Goal: Task Accomplishment & Management: Manage account settings

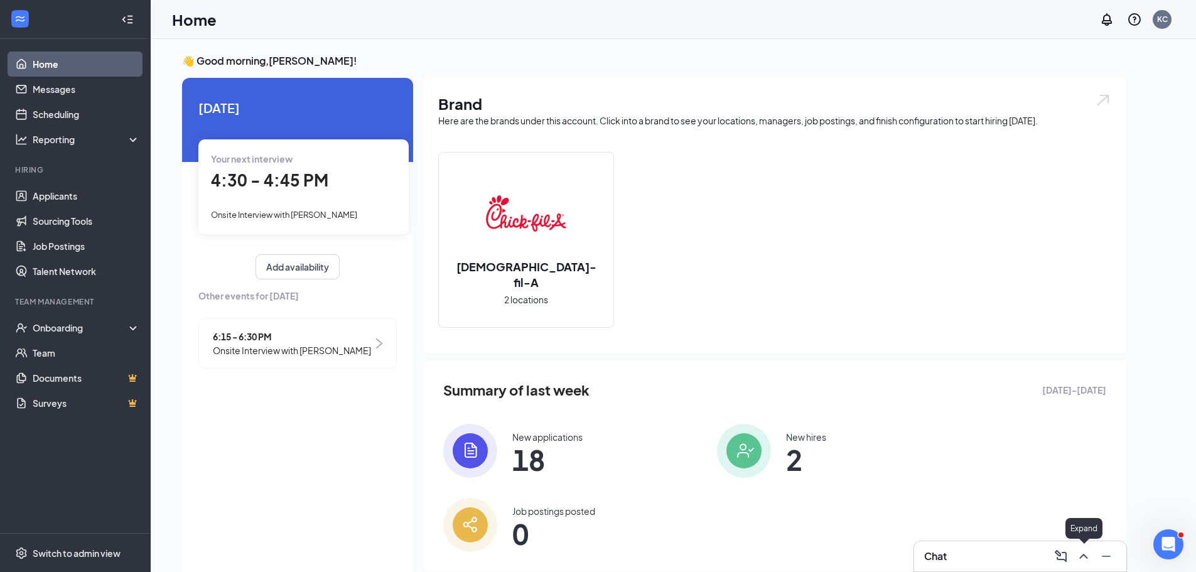
click at [1088, 553] on icon "ChevronUp" at bounding box center [1083, 556] width 15 height 15
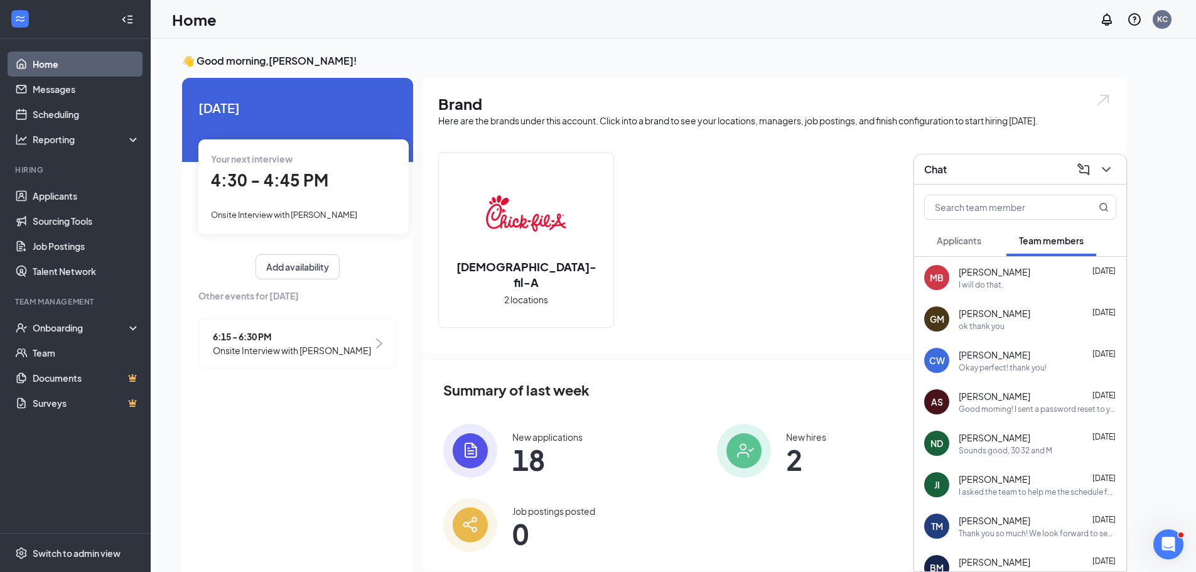
click at [959, 240] on span "Applicants" at bounding box center [959, 240] width 45 height 11
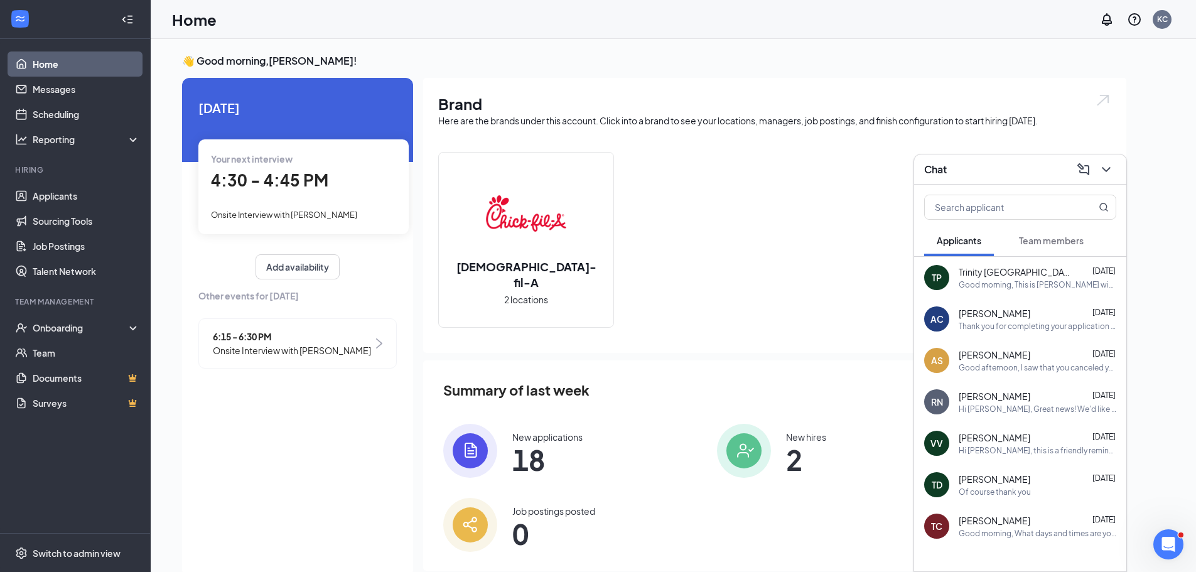
click at [1028, 366] on div "Good afternoon, I saw that you canceled your interview [DATE]. Was there a diff…" at bounding box center [1038, 367] width 158 height 11
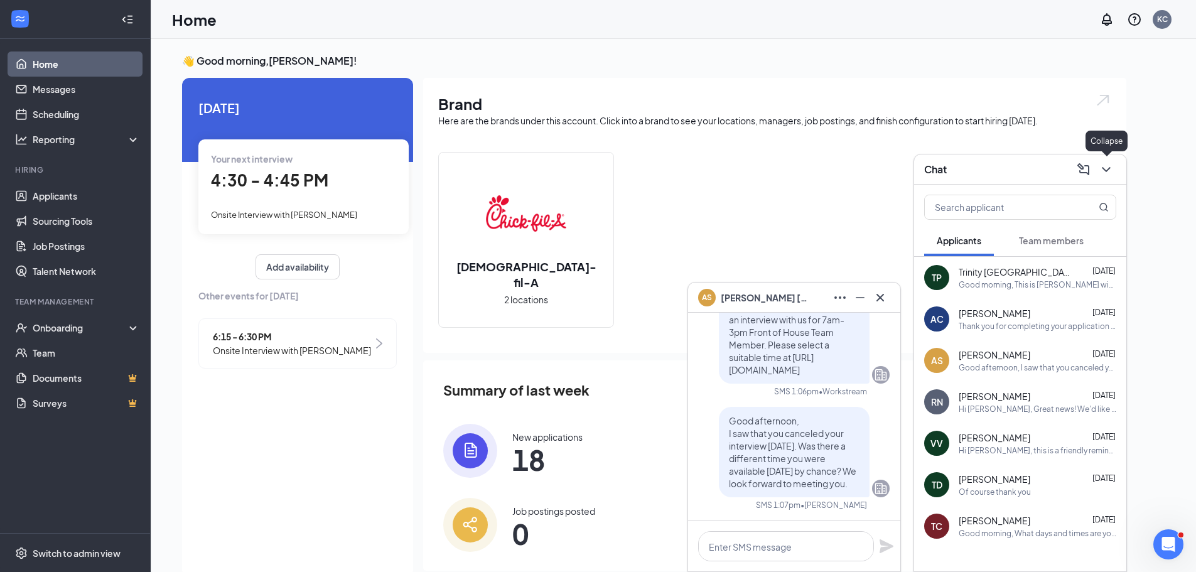
click at [1101, 165] on icon "ChevronDown" at bounding box center [1106, 169] width 15 height 15
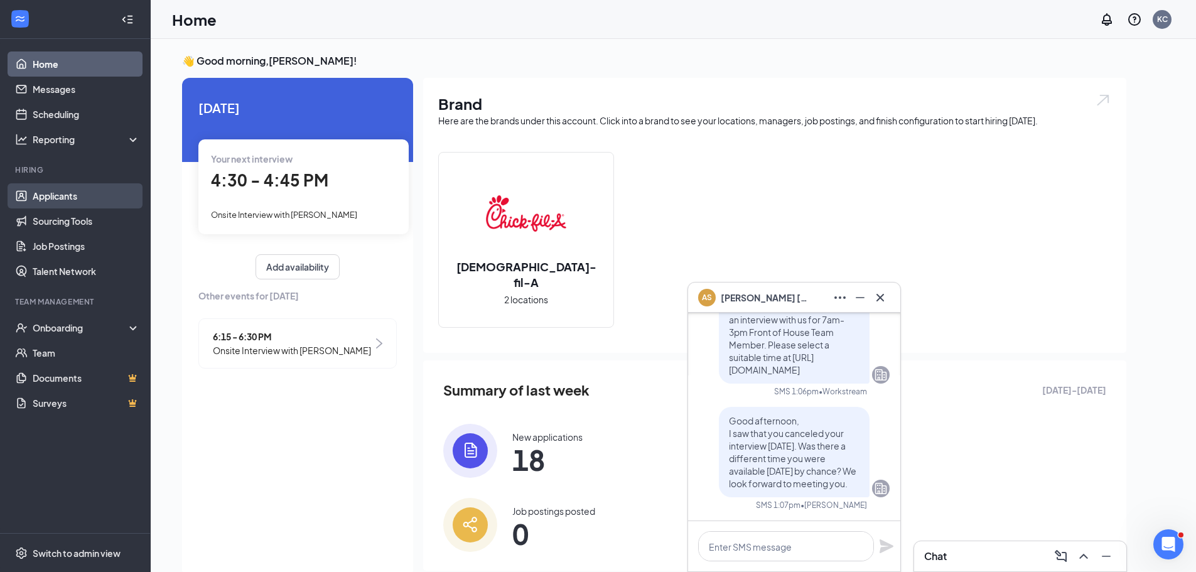
click at [65, 202] on link "Applicants" at bounding box center [86, 195] width 107 height 25
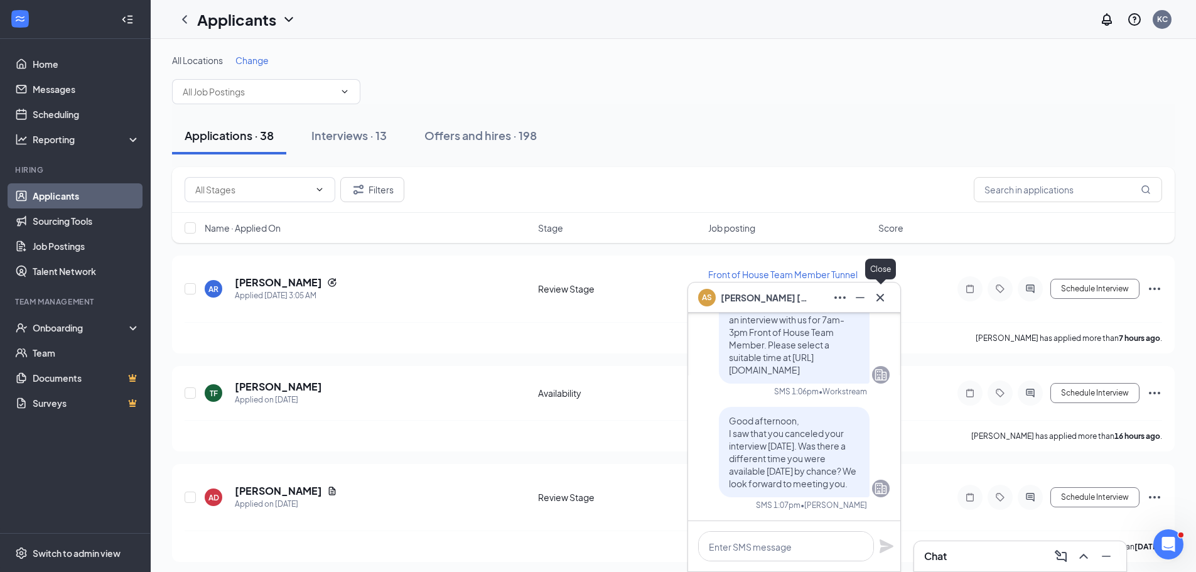
click at [880, 296] on icon "Cross" at bounding box center [880, 297] width 15 height 15
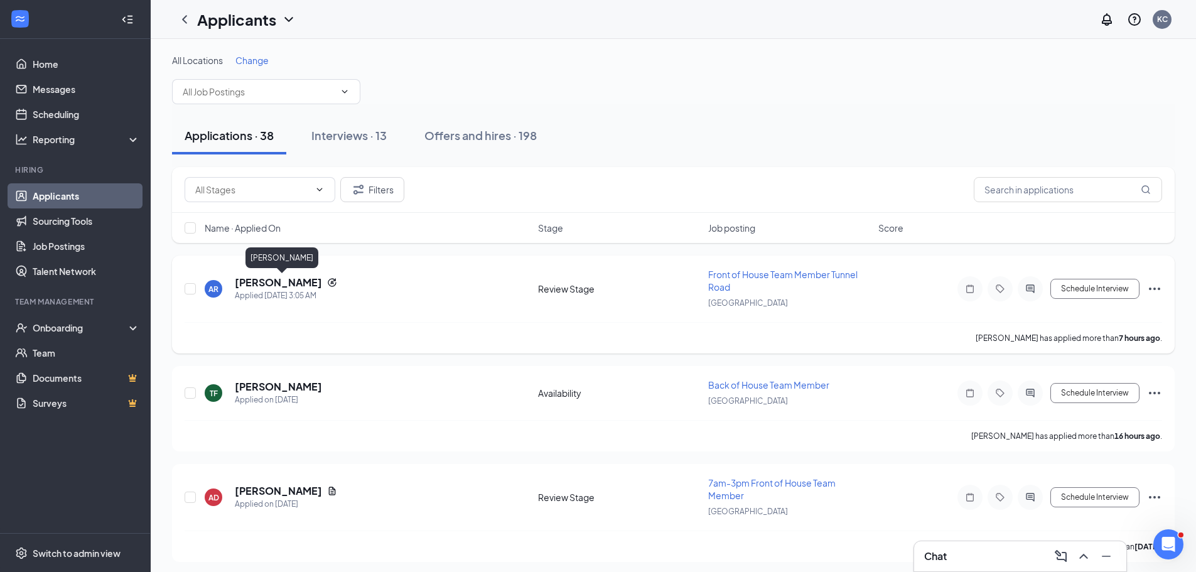
click at [253, 281] on h5 "[PERSON_NAME]" at bounding box center [278, 283] width 87 height 14
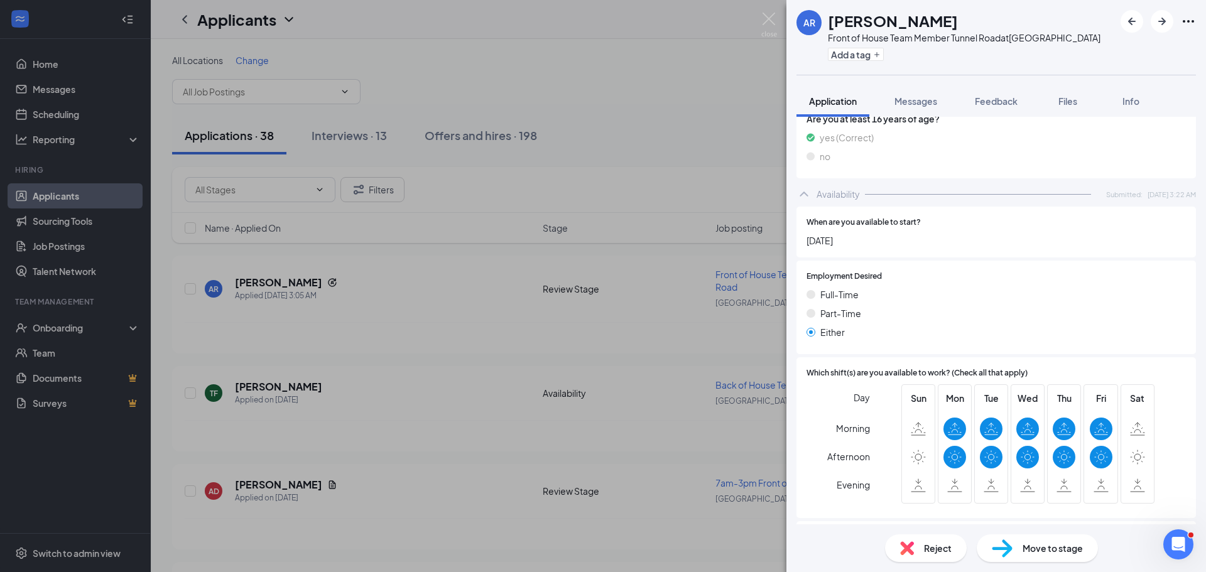
scroll to position [750, 0]
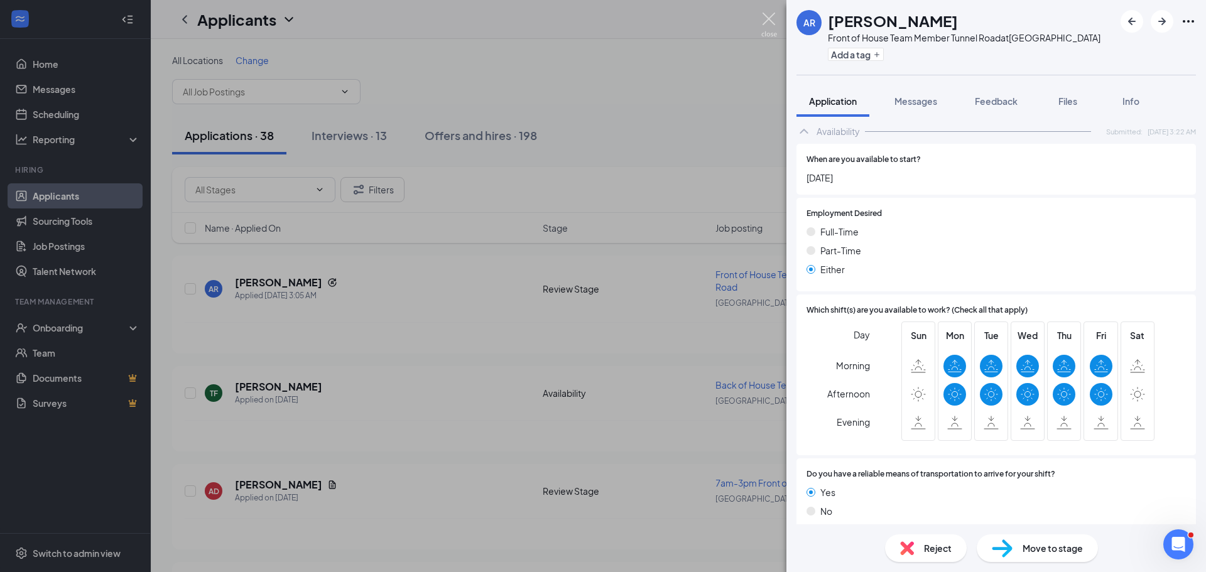
click at [766, 24] on img at bounding box center [769, 25] width 16 height 24
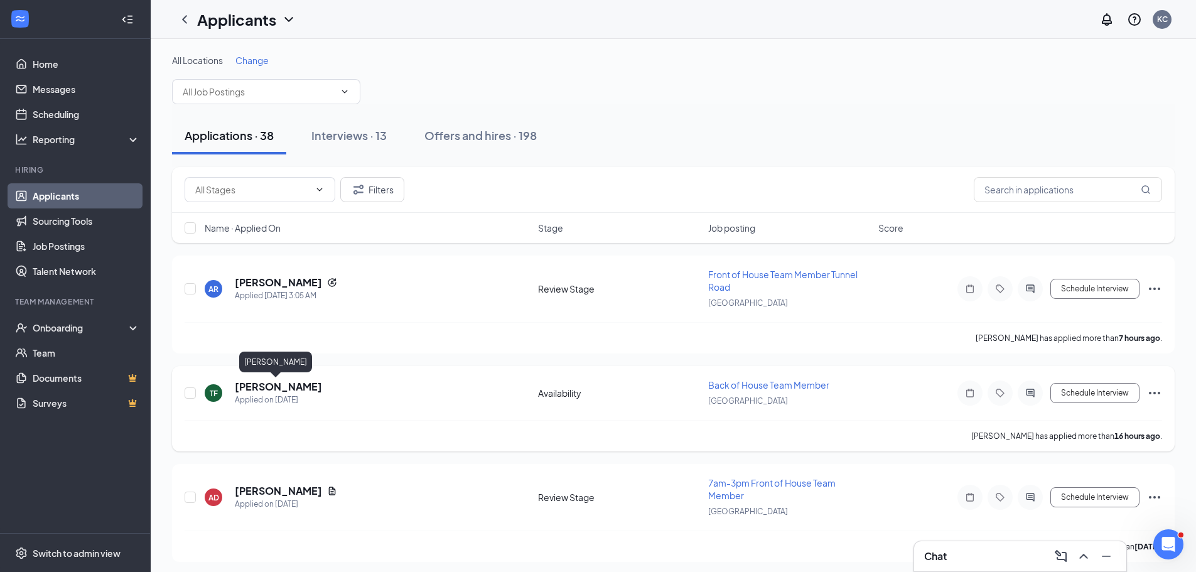
click at [252, 393] on h5 "[PERSON_NAME]" at bounding box center [278, 387] width 87 height 14
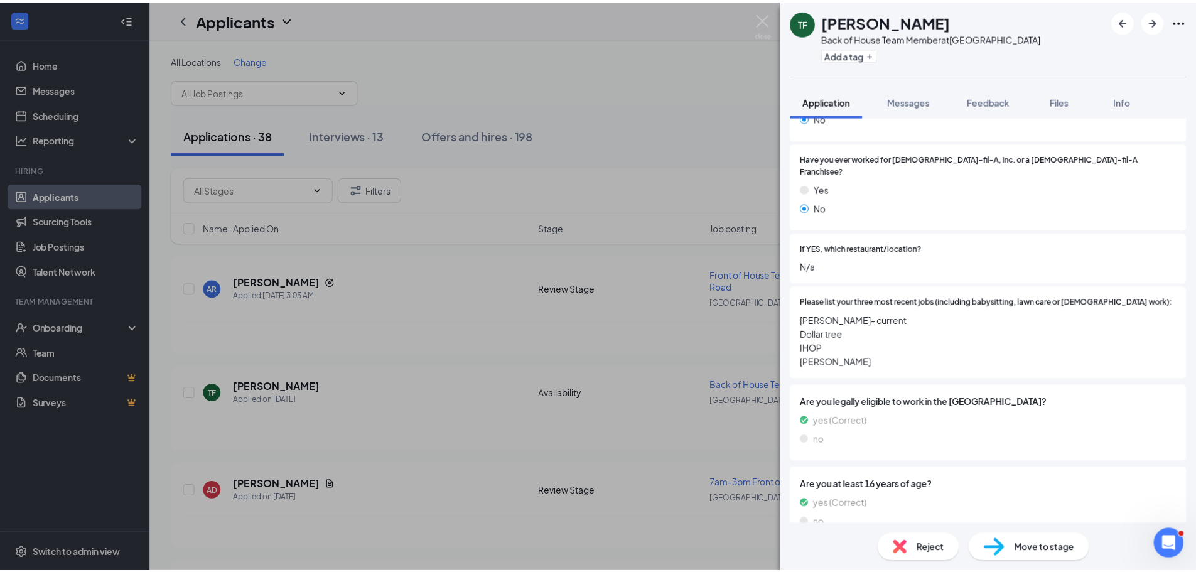
scroll to position [350, 0]
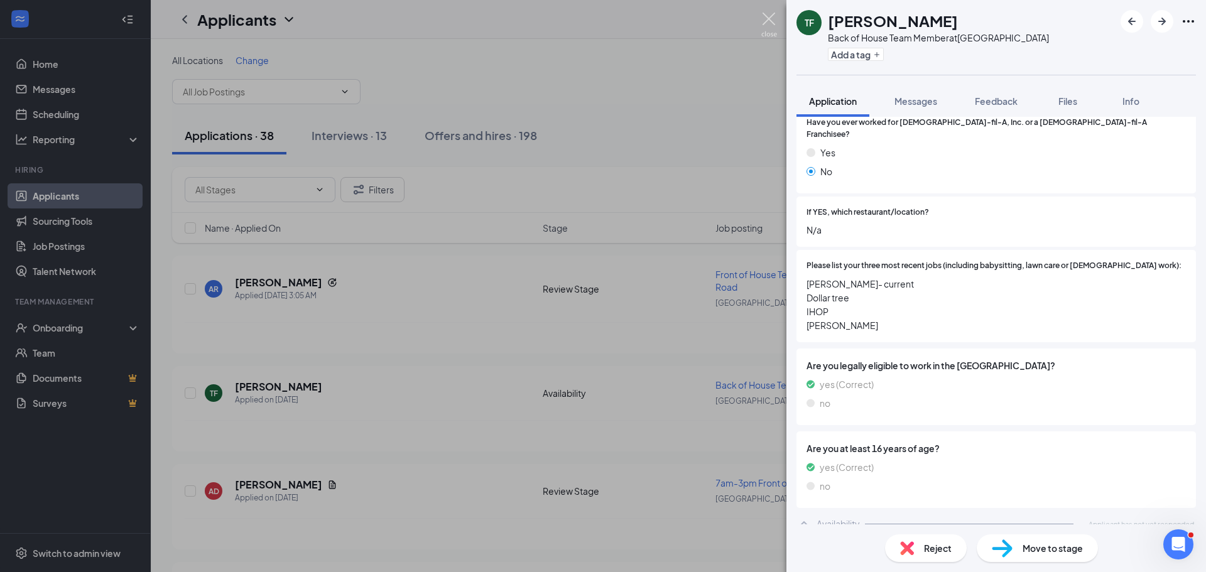
click at [767, 17] on img at bounding box center [769, 25] width 16 height 24
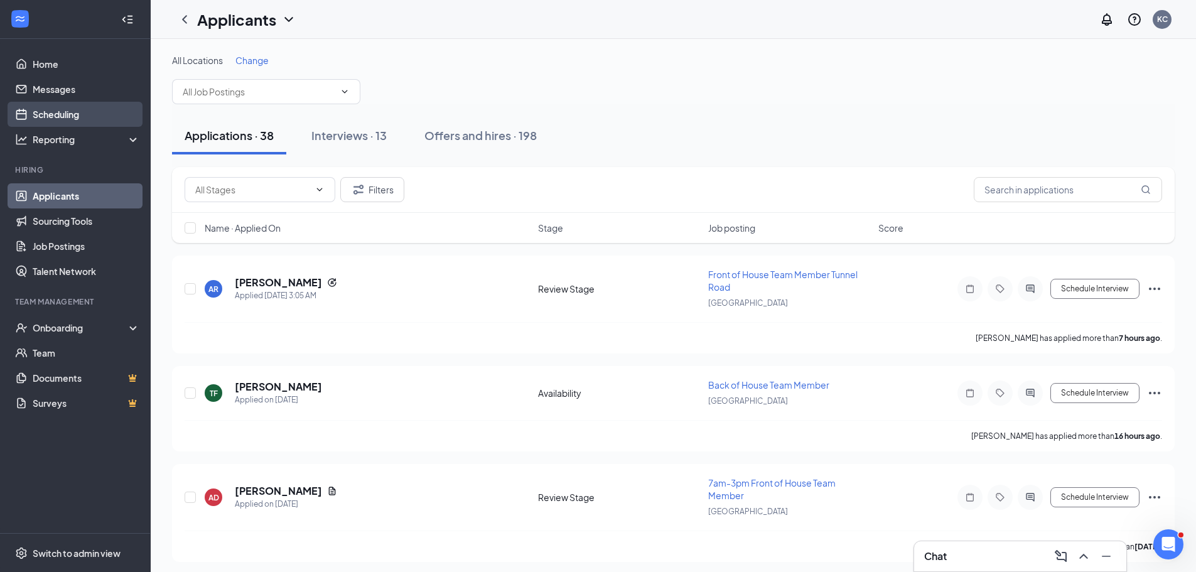
click at [55, 110] on link "Scheduling" at bounding box center [86, 114] width 107 height 25
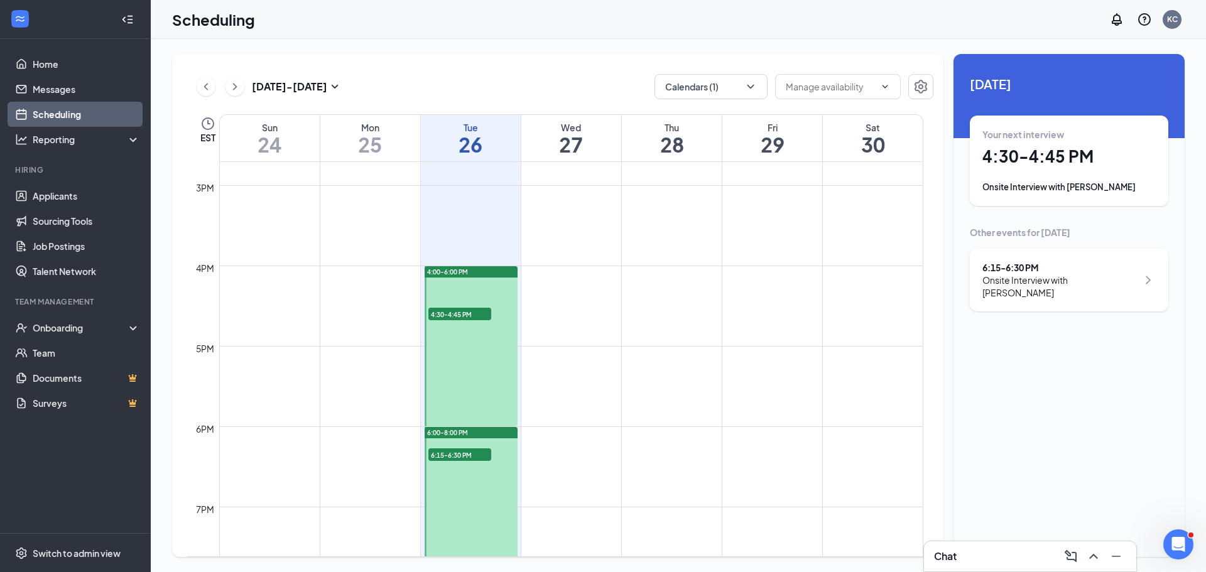
scroll to position [1371, 0]
